Goal: Task Accomplishment & Management: Manage account settings

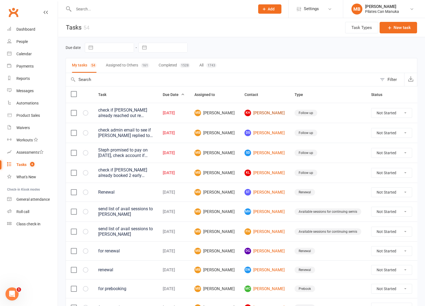
click at [261, 111] on link "KH [PERSON_NAME]" at bounding box center [264, 113] width 40 height 7
click at [262, 151] on link "SD [PERSON_NAME]" at bounding box center [264, 153] width 40 height 7
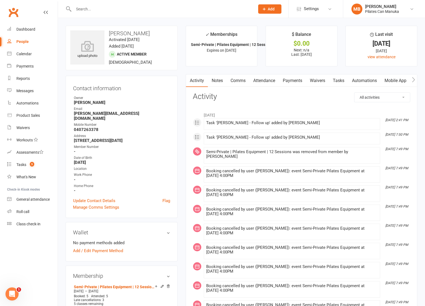
click at [342, 81] on link "Tasks" at bounding box center [338, 80] width 19 height 13
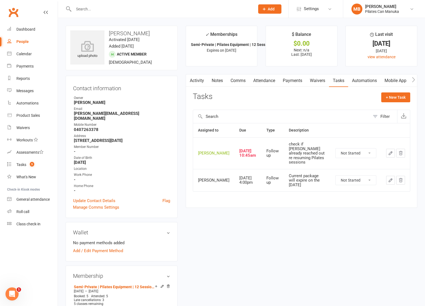
click at [390, 156] on icon "button" at bounding box center [390, 153] width 5 height 5
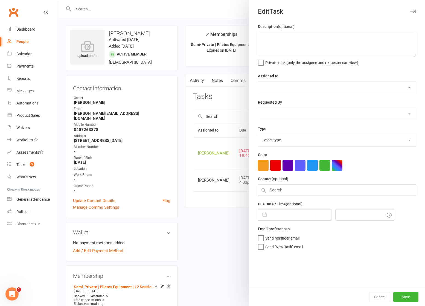
type textarea "check if [PERSON_NAME] already reached out re resuming Pilates sessions"
select select "51663"
type input "17 Sep 2025"
type input "12:45pm"
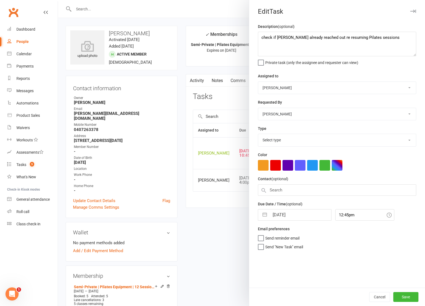
select select "34407"
click at [260, 212] on button "button" at bounding box center [265, 213] width 10 height 11
select select "7"
select select "2025"
select select "8"
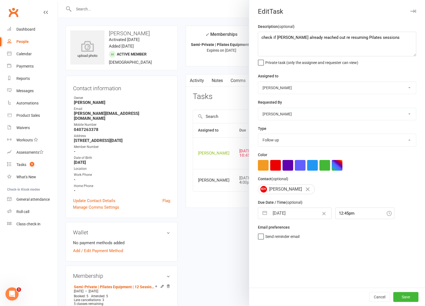
select select "2025"
select select "9"
select select "2025"
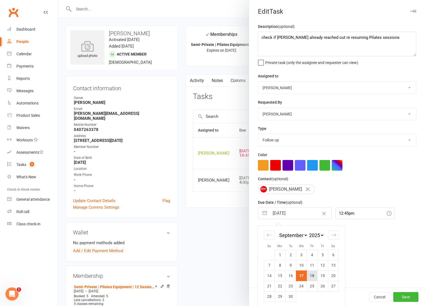
click at [310, 278] on td "18" at bounding box center [312, 275] width 11 height 10
type input "[DATE]"
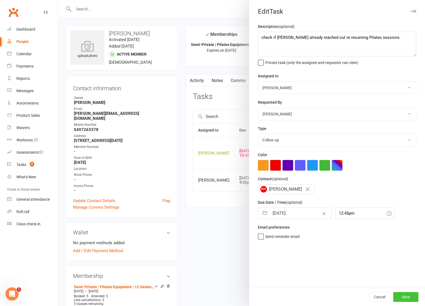
click at [402, 295] on button "Save" at bounding box center [405, 297] width 25 height 10
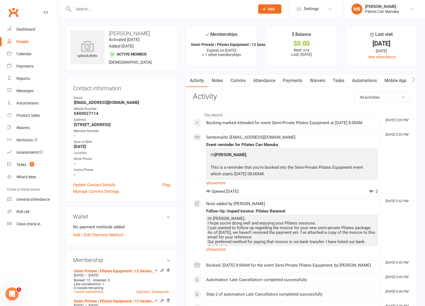
click at [103, 100] on strong "stephshell@outlook.com" at bounding box center [122, 102] width 96 height 5
copy render-form-field "stephshell@outlook.com"
click at [339, 83] on link "Tasks" at bounding box center [338, 80] width 19 height 13
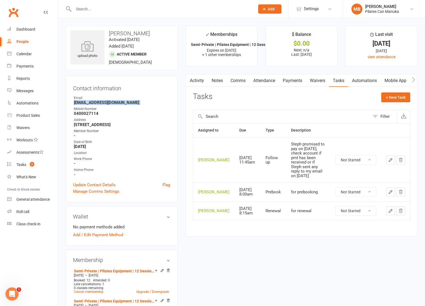
click at [389, 161] on icon "button" at bounding box center [390, 159] width 3 height 3
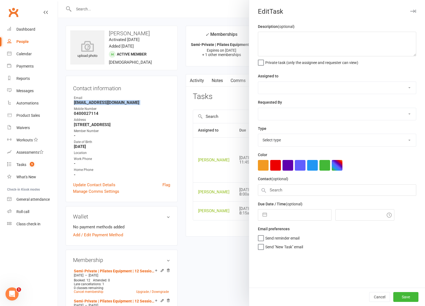
type textarea "Steph promised to pay on [DATE], check account if pmt has been received or if S…"
select select "51663"
type input "17 Sep 2025"
type input "1:45pm"
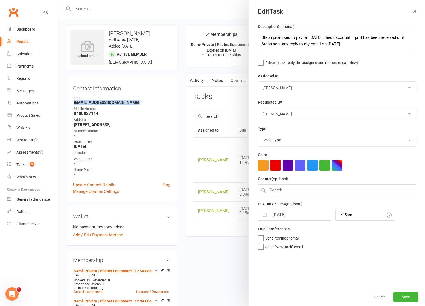
select select "34407"
drag, startPoint x: 262, startPoint y: 215, endPoint x: 291, endPoint y: 222, distance: 29.5
click at [264, 214] on button "button" at bounding box center [265, 213] width 10 height 11
select select "7"
select select "2025"
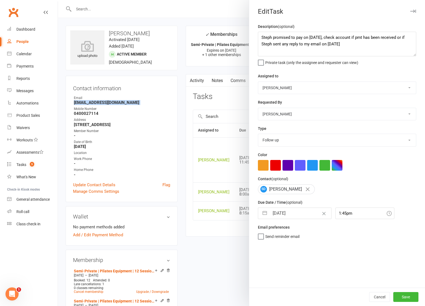
select select "8"
select select "2025"
select select "9"
select select "2025"
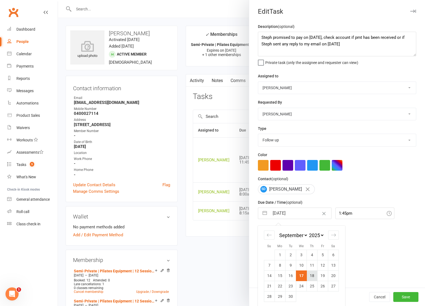
click at [309, 275] on td "18" at bounding box center [312, 275] width 11 height 10
type input "[DATE]"
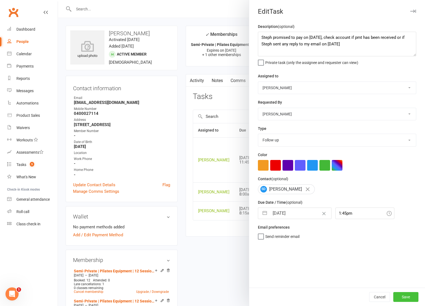
click at [401, 294] on button "Save" at bounding box center [405, 297] width 25 height 10
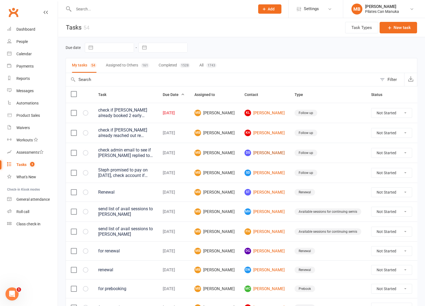
click at [254, 151] on link "DS [PERSON_NAME]" at bounding box center [264, 153] width 40 height 7
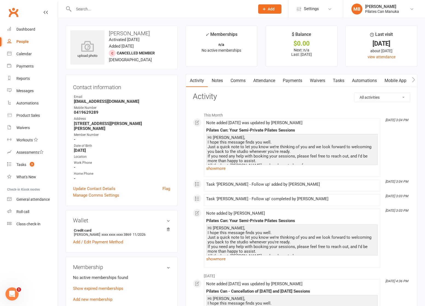
click at [345, 76] on link "Tasks" at bounding box center [338, 80] width 19 height 13
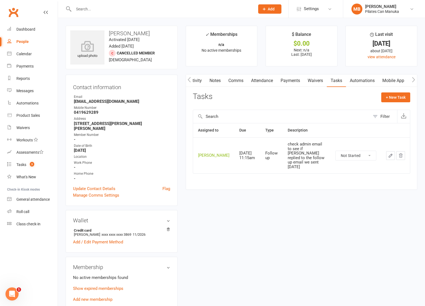
click at [388, 155] on icon "button" at bounding box center [390, 155] width 5 height 5
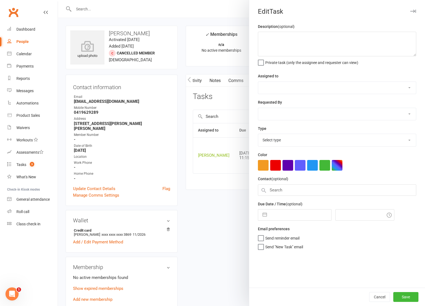
type textarea "check admin email to see if [PERSON_NAME] replied to the follow up email we sen…"
select select "51663"
type input "[DATE]"
type input "1:15pm"
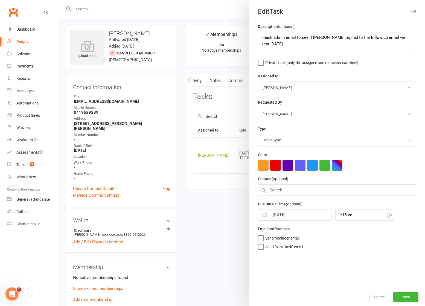
select select "34407"
click at [264, 212] on button "button" at bounding box center [265, 213] width 10 height 11
select select "7"
select select "2025"
select select "8"
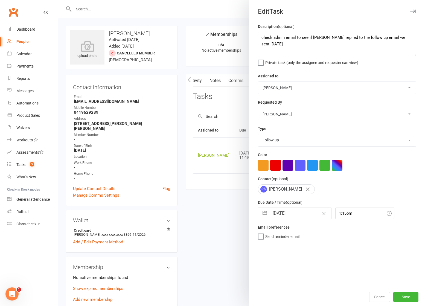
select select "2025"
select select "9"
select select "2025"
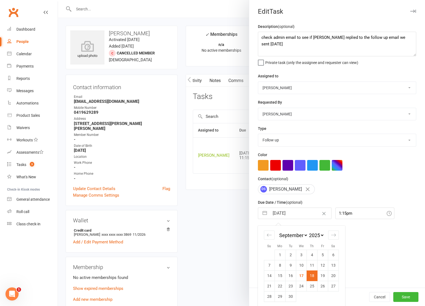
click at [309, 276] on td "18" at bounding box center [312, 275] width 11 height 10
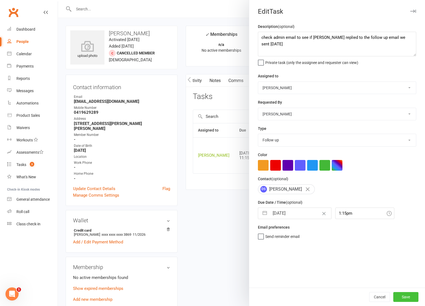
click at [405, 293] on button "Save" at bounding box center [405, 297] width 25 height 10
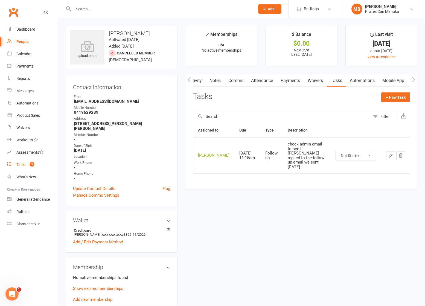
click at [26, 162] on div "Tasks" at bounding box center [21, 164] width 10 height 4
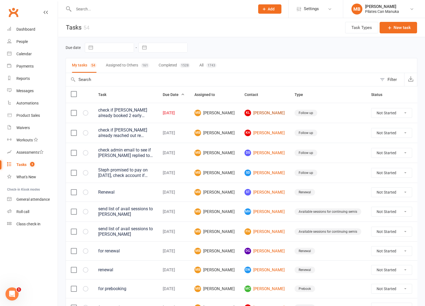
click at [255, 114] on link "KL [PERSON_NAME]" at bounding box center [264, 113] width 40 height 7
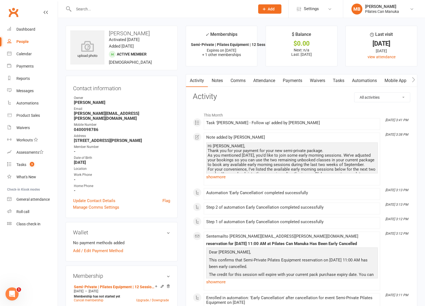
click at [101, 112] on strong "kristin.leece@bigpond.com" at bounding box center [122, 116] width 96 height 10
copy render-form-field "kristin.leece@bigpond.com"
click at [266, 82] on link "Attendance" at bounding box center [264, 80] width 30 height 13
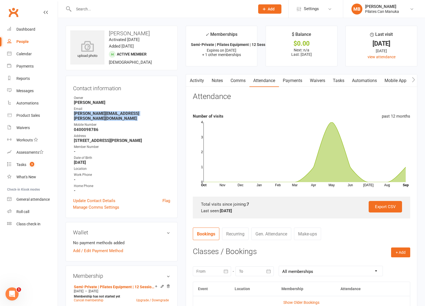
click at [342, 80] on link "Tasks" at bounding box center [338, 80] width 19 height 13
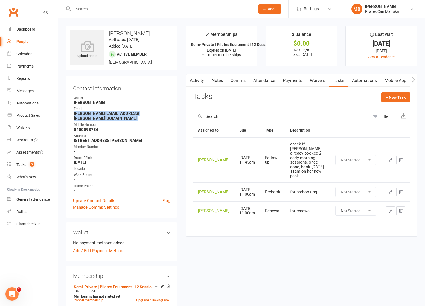
click at [390, 158] on icon "button" at bounding box center [390, 160] width 5 height 5
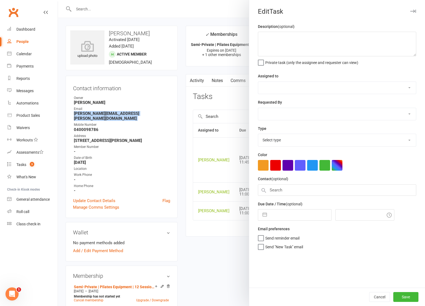
type textarea "check if [PERSON_NAME] already booked 2 early morning sessions, once done, book…"
select select "51663"
type input "17 Sep 2025"
type input "1:45pm"
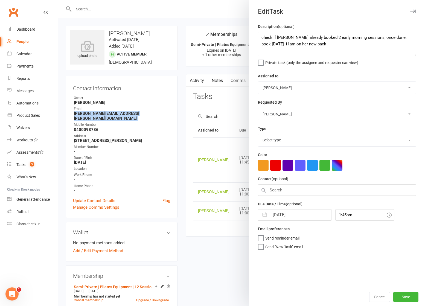
select select "34407"
drag, startPoint x: 263, startPoint y: 215, endPoint x: 294, endPoint y: 225, distance: 33.0
click at [264, 215] on button "button" at bounding box center [265, 213] width 10 height 11
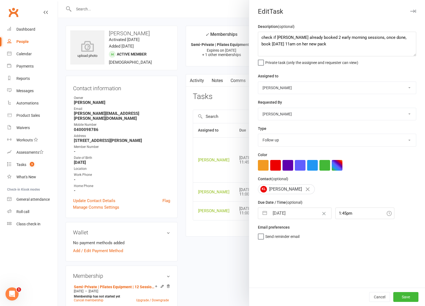
select select "7"
select select "2025"
select select "8"
select select "2025"
select select "9"
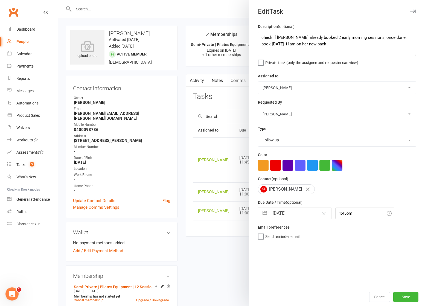
select select "2025"
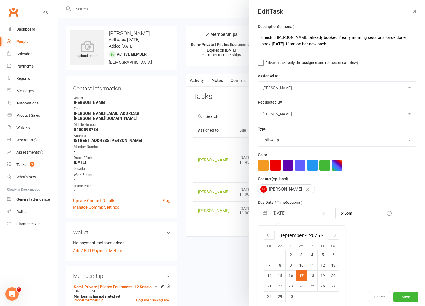
drag, startPoint x: 308, startPoint y: 274, endPoint x: 324, endPoint y: 279, distance: 17.1
click at [310, 275] on td "18" at bounding box center [312, 275] width 11 height 10
type input "[DATE]"
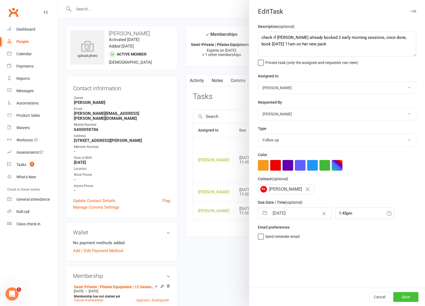
click at [399, 294] on button "Save" at bounding box center [405, 297] width 25 height 10
